Goal: Information Seeking & Learning: Learn about a topic

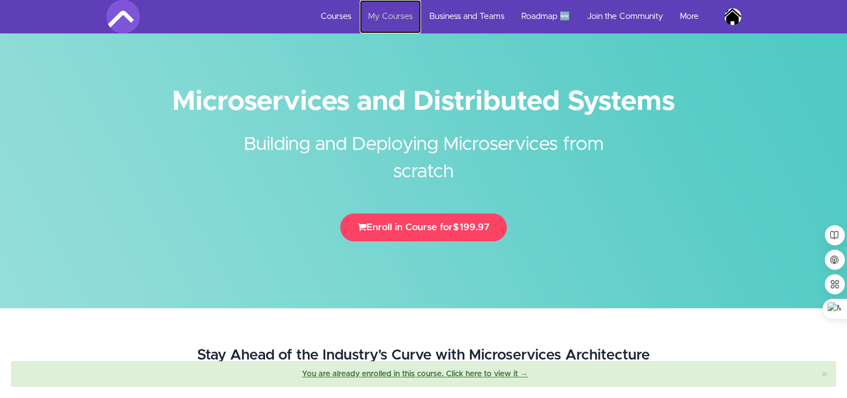
click at [394, 21] on link "My Courses" at bounding box center [390, 16] width 61 height 33
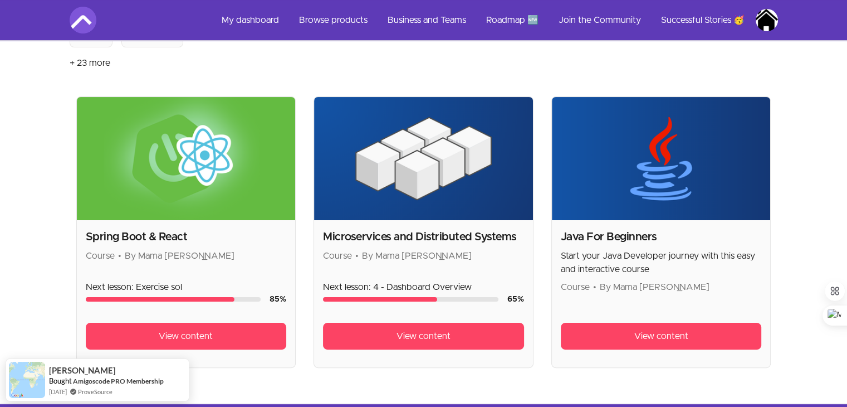
scroll to position [194, 0]
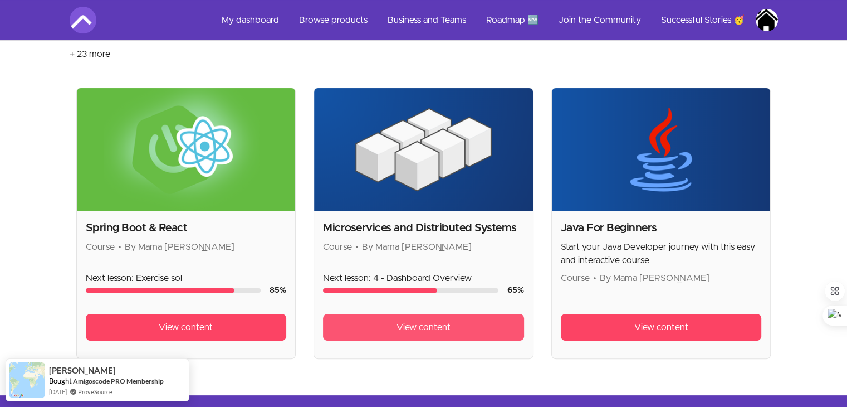
click at [472, 330] on link "View content" at bounding box center [423, 327] width 201 height 27
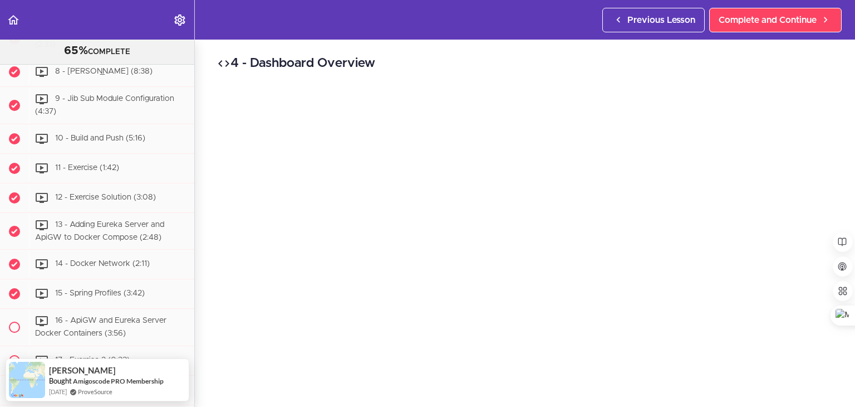
scroll to position [3156, 0]
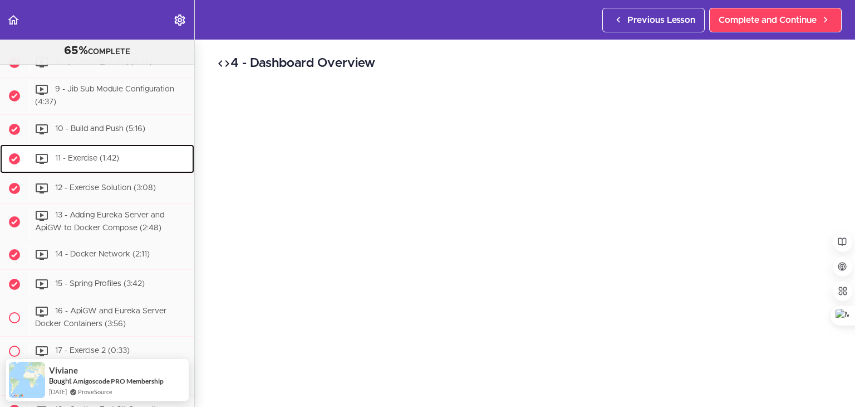
click at [128, 171] on div "11 - Exercise (1:42)" at bounding box center [111, 158] width 165 height 25
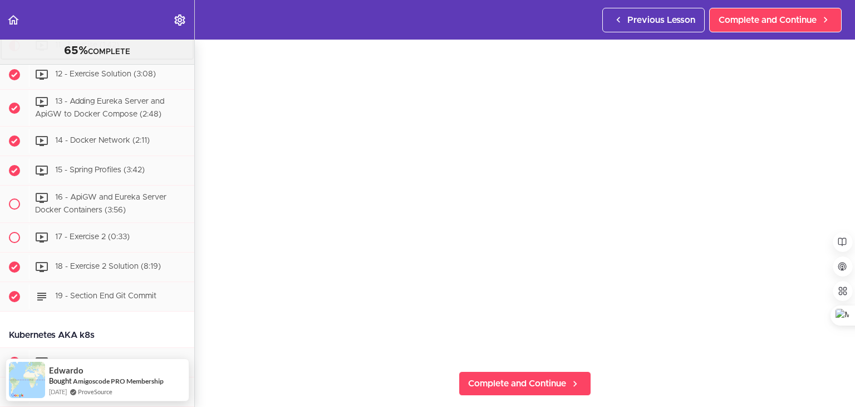
scroll to position [84, 0]
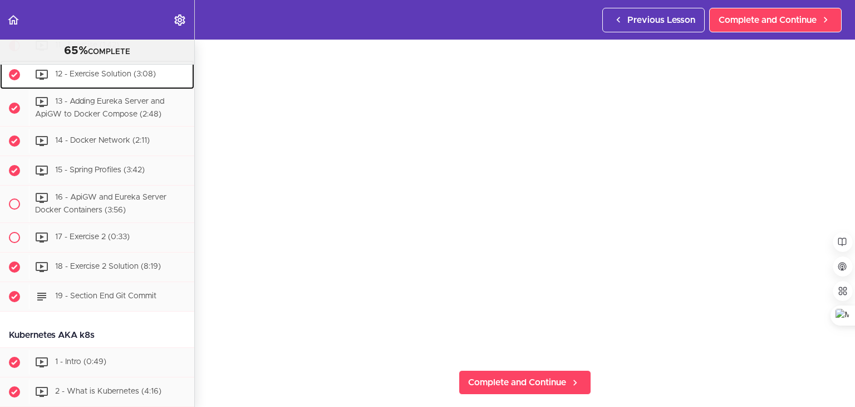
click at [100, 78] on span "12 - Exercise Solution (3:08)" at bounding box center [105, 74] width 101 height 8
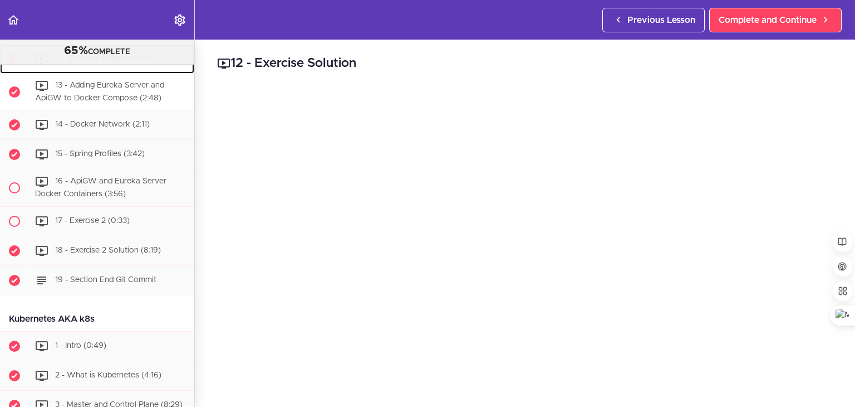
scroll to position [3298, 0]
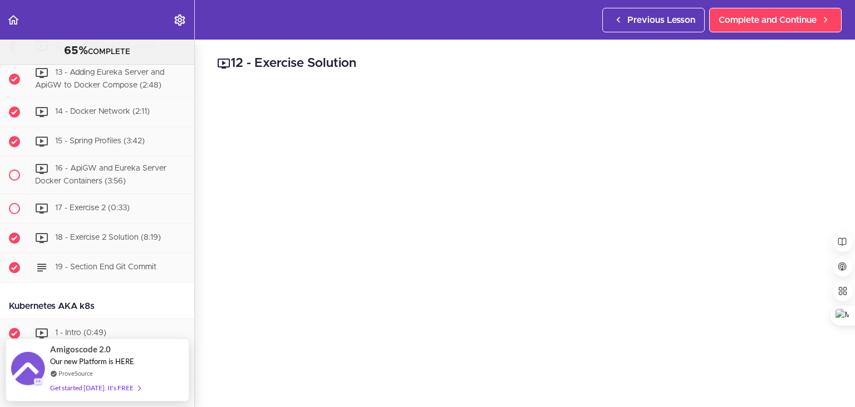
drag, startPoint x: 846, startPoint y: 150, endPoint x: 848, endPoint y: 180, distance: 30.1
click at [848, 180] on section "Microservices and Distributed Systems 65% COMPLETE Getting Started 1 - Few Word…" at bounding box center [427, 223] width 855 height 367
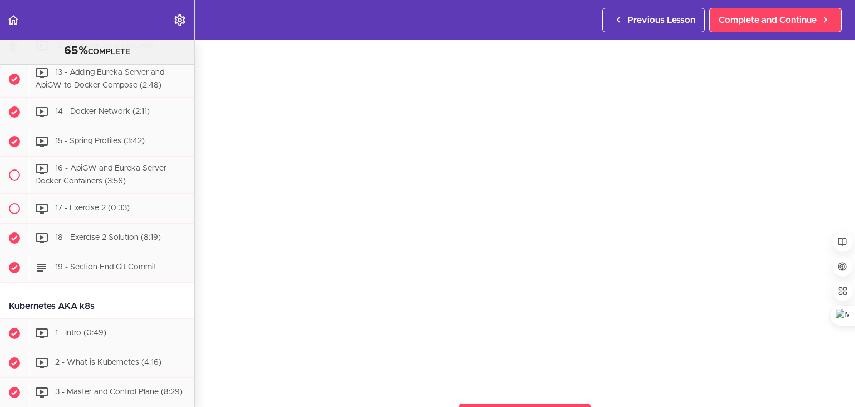
scroll to position [34, 0]
click at [99, 89] on span "13 - Adding Eureka Server and ApiGW to Docker Compose (2:48)" at bounding box center [99, 78] width 129 height 21
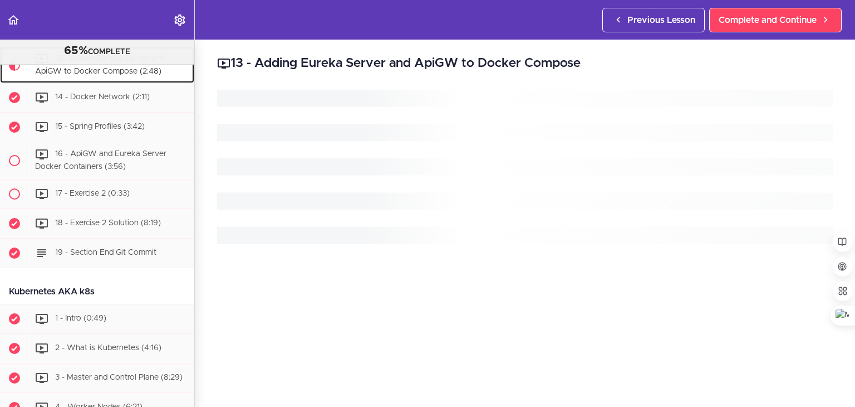
scroll to position [3327, 0]
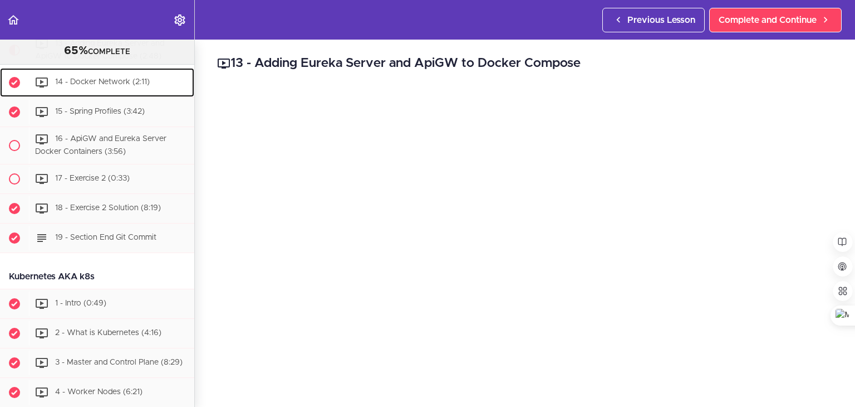
click at [131, 86] on span "14 - Docker Network (2:11)" at bounding box center [102, 83] width 95 height 8
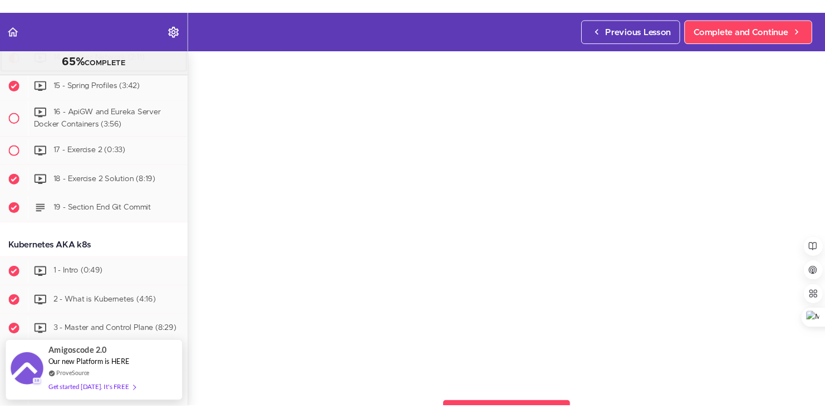
scroll to position [56, 0]
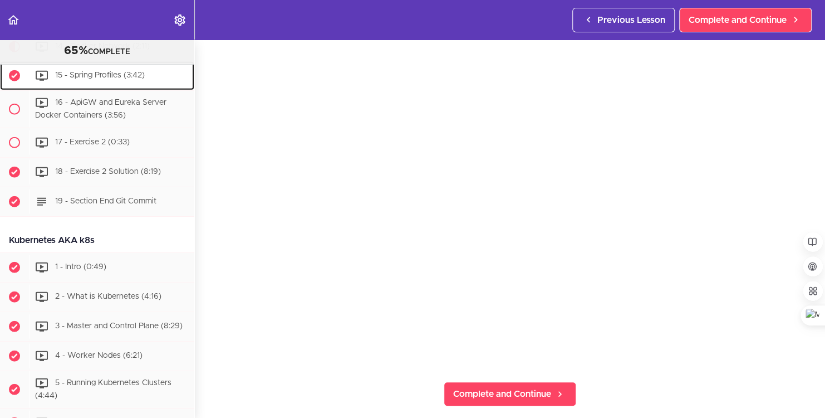
click at [86, 88] on div "15 - Spring Profiles (3:42)" at bounding box center [111, 75] width 165 height 25
click at [92, 80] on span "15 - Spring Profiles (3:42)" at bounding box center [100, 76] width 90 height 8
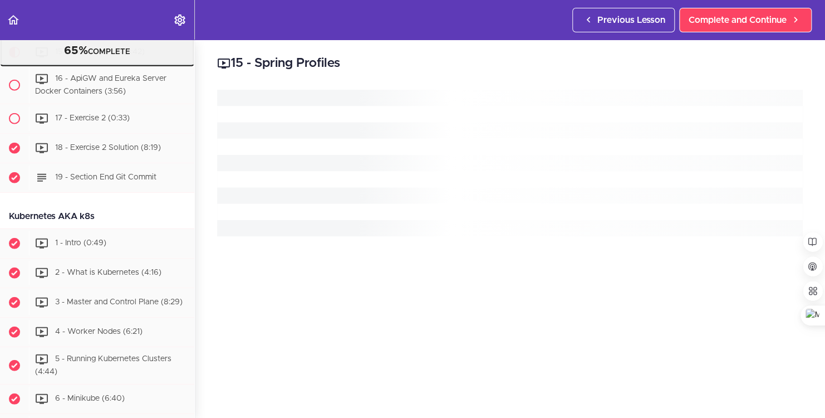
scroll to position [3394, 0]
